Goal: Use online tool/utility: Utilize a website feature to perform a specific function

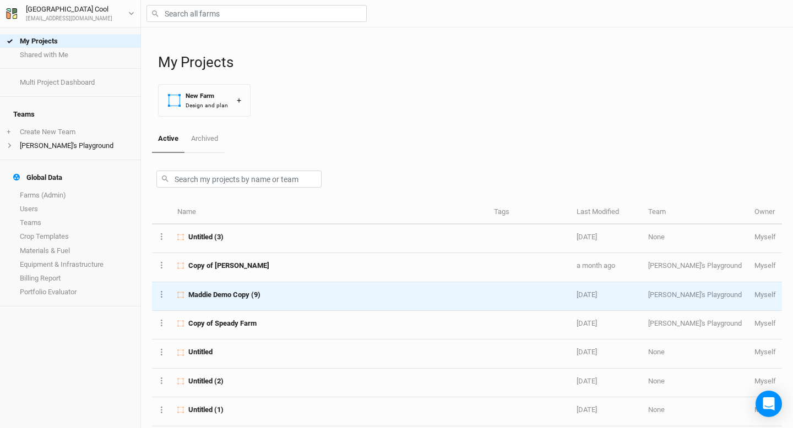
click at [230, 292] on span "Maddie Demo Copy (9)" at bounding box center [224, 295] width 72 height 10
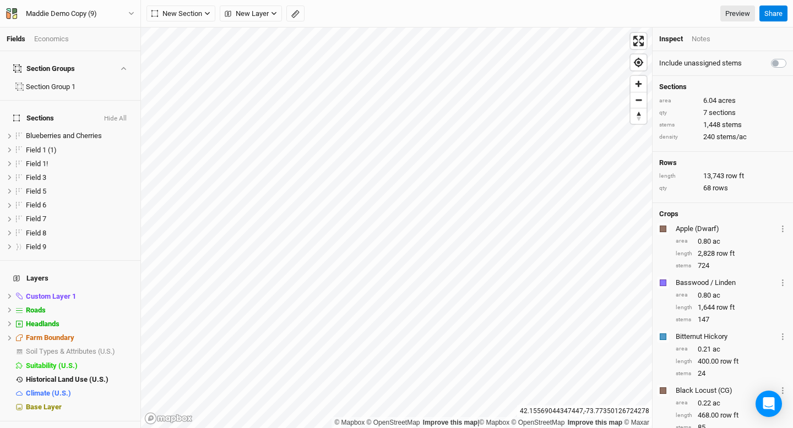
click at [254, 22] on div "New Section Grid Line Keyline Beta Upload New Layer Custom Contours Utilities R…" at bounding box center [467, 14] width 652 height 28
click at [254, 13] on span "New Layer" at bounding box center [247, 13] width 44 height 11
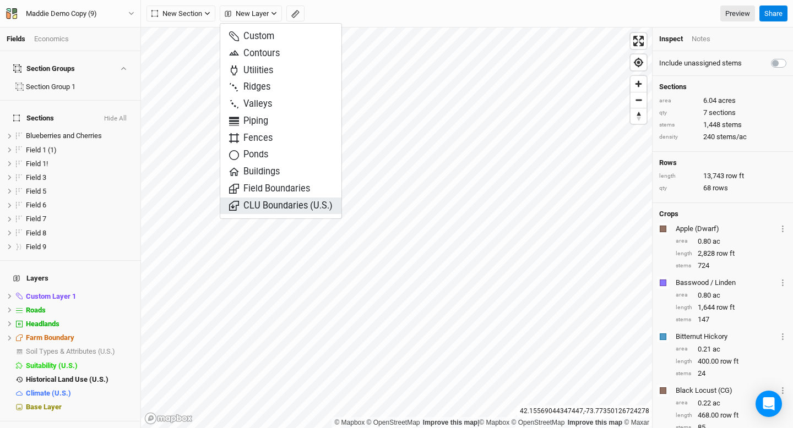
click at [282, 205] on span "CLU Boundaries (U.S.)" at bounding box center [281, 206] width 104 height 13
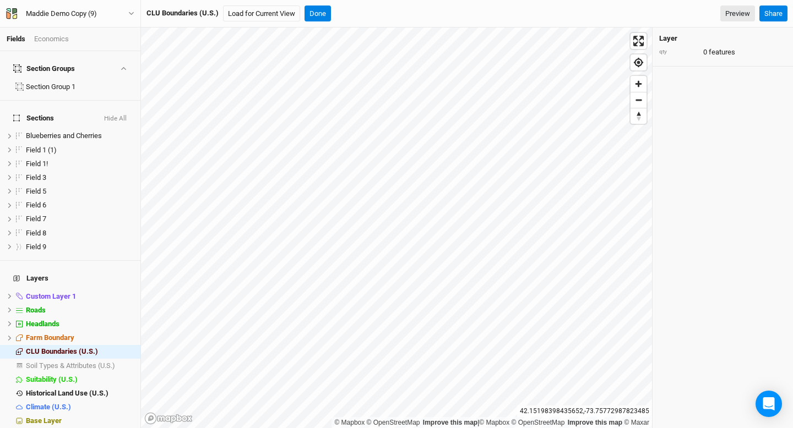
click at [723, 183] on div "Layer qty 0 features" at bounding box center [723, 228] width 140 height 401
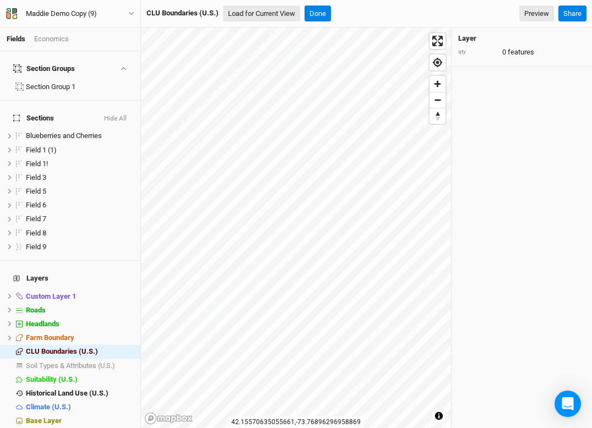
click at [254, 15] on button "Load for Current View" at bounding box center [261, 14] width 77 height 17
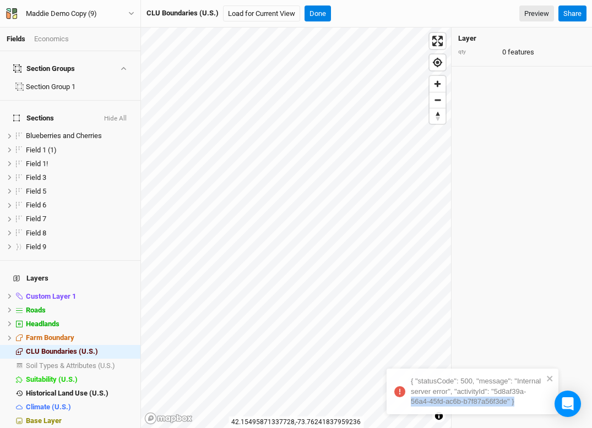
drag, startPoint x: 512, startPoint y: 403, endPoint x: 525, endPoint y: 394, distance: 15.8
click at [525, 394] on div "{ "statusCode": 500, "message": "Internal server error", "activityId": "5d8af39…" at bounding box center [477, 392] width 132 height 30
drag, startPoint x: 398, startPoint y: 380, endPoint x: 409, endPoint y: 383, distance: 10.8
click at [409, 383] on div "{ "statusCode": 500, "message": "Internal server error", "activityId": "5d8af39…" at bounding box center [474, 392] width 132 height 30
